Goal: Task Accomplishment & Management: Manage account settings

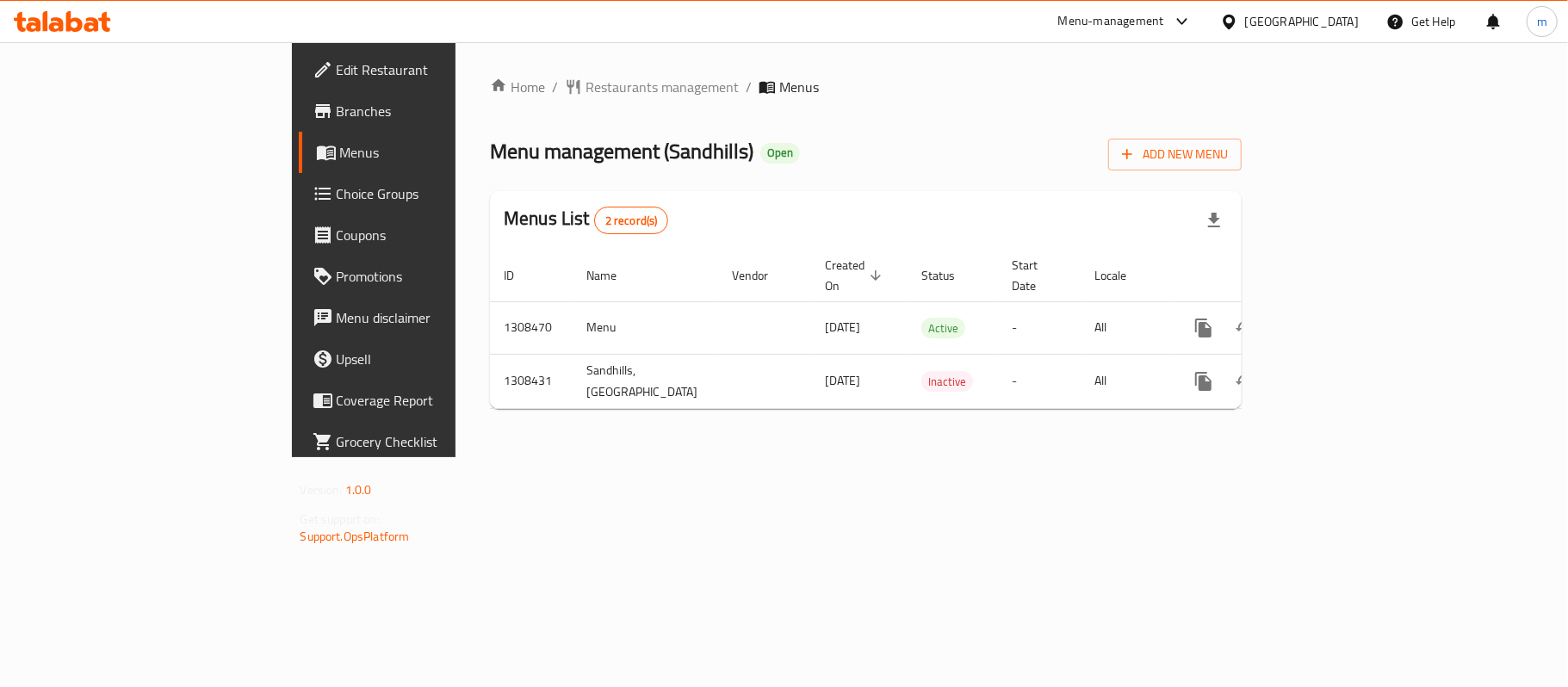
click at [337, 72] on span "Edit Restaurant" at bounding box center [439, 69] width 203 height 21
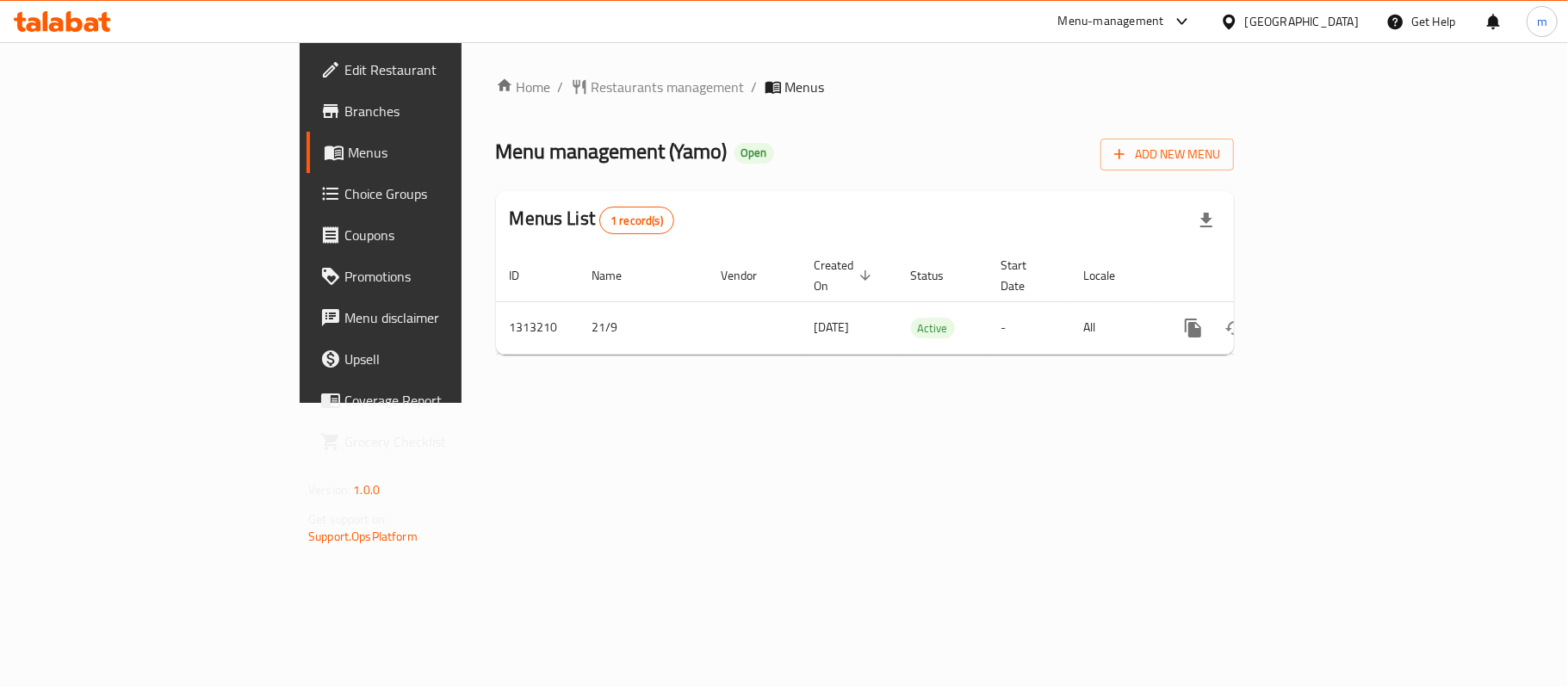
click at [344, 71] on span "Edit Restaurant" at bounding box center [446, 69] width 203 height 21
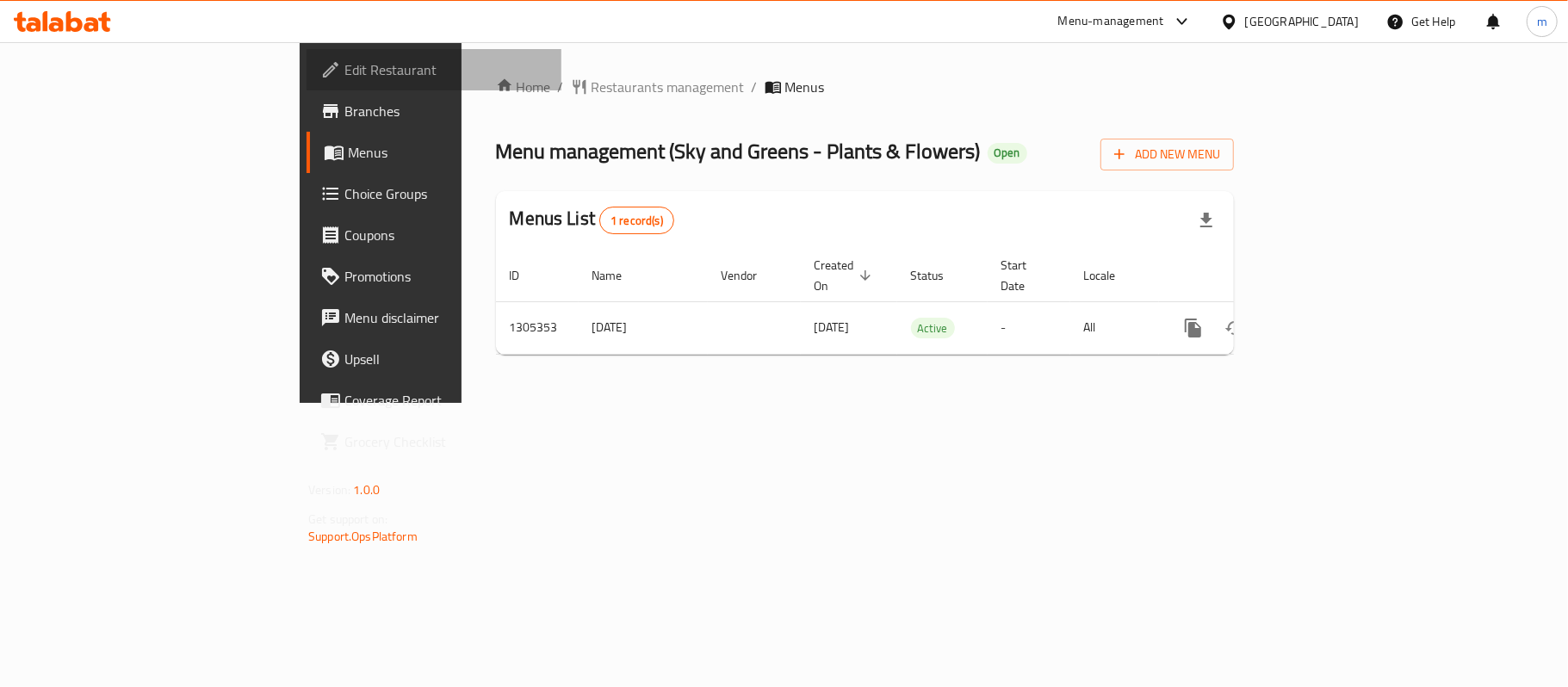
click at [344, 69] on span "Edit Restaurant" at bounding box center [446, 69] width 203 height 21
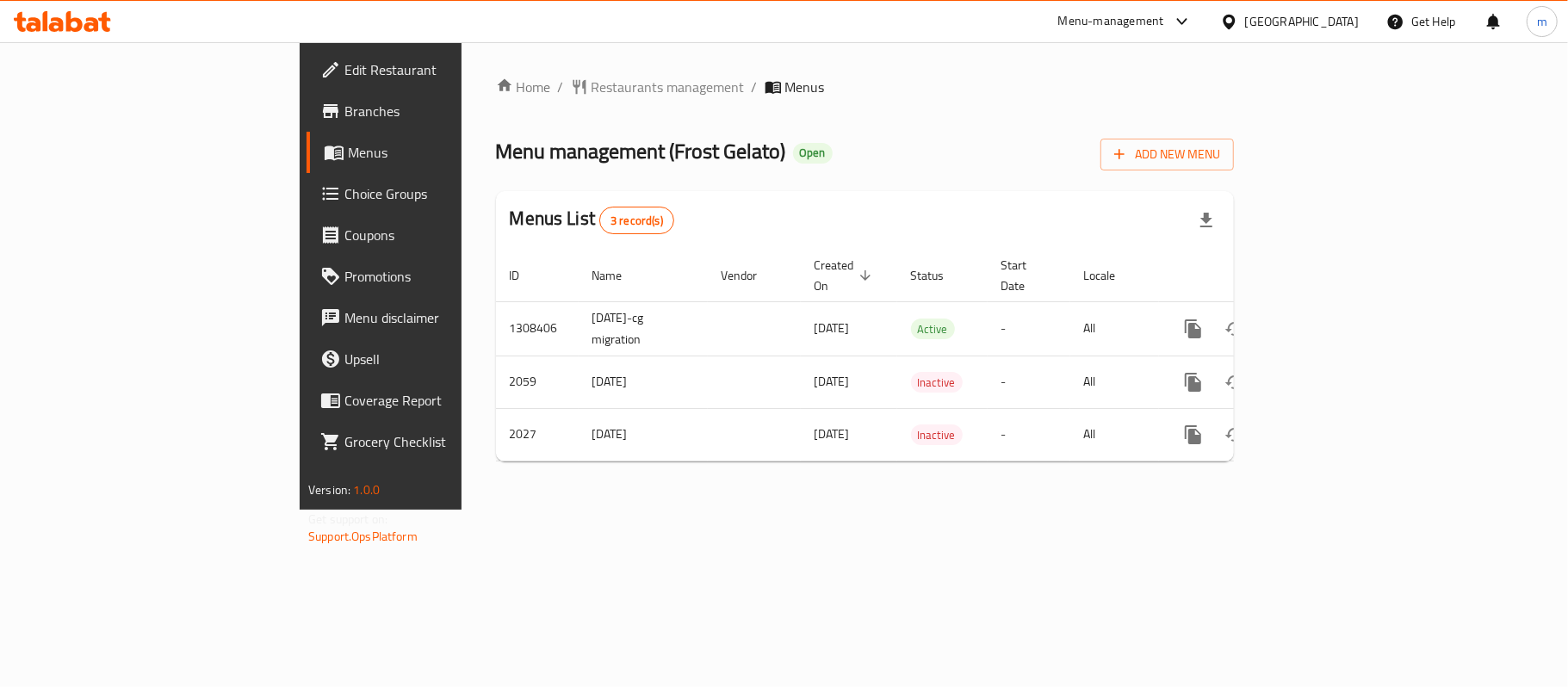
click at [98, 15] on icon at bounding box center [62, 21] width 97 height 21
